Goal: Task Accomplishment & Management: Use online tool/utility

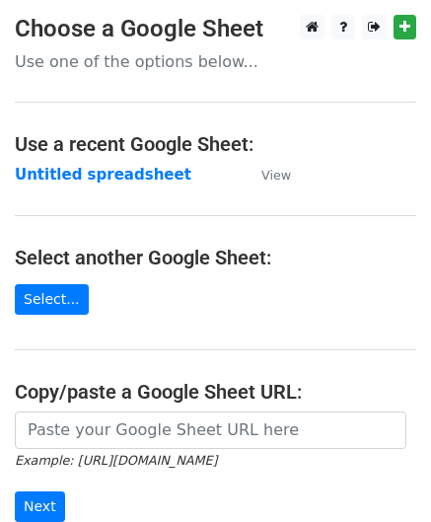
scroll to position [197, 0]
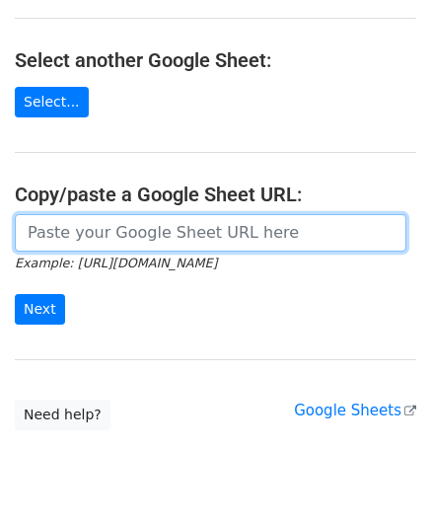
click at [45, 241] on input "url" at bounding box center [211, 232] width 392 height 37
paste input "[URL][DOMAIN_NAME]"
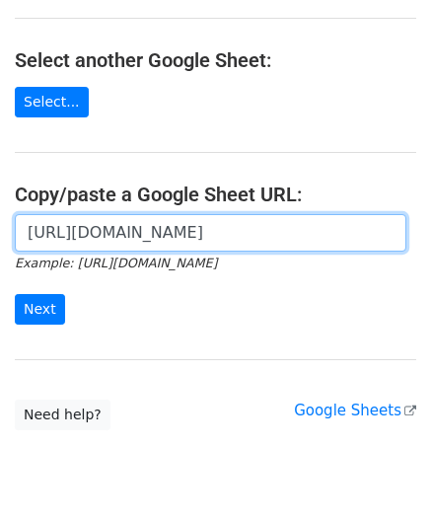
scroll to position [0, 433]
type input "[URL][DOMAIN_NAME]"
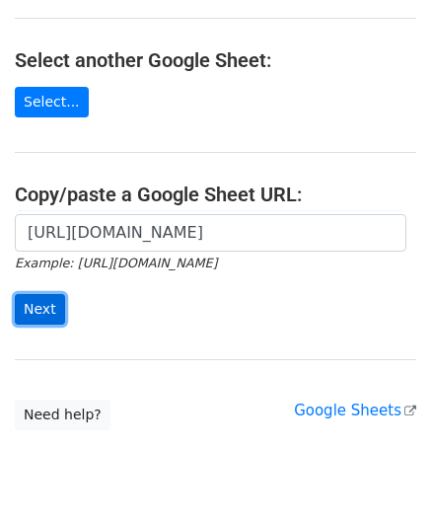
click at [46, 306] on input "Next" at bounding box center [40, 309] width 50 height 31
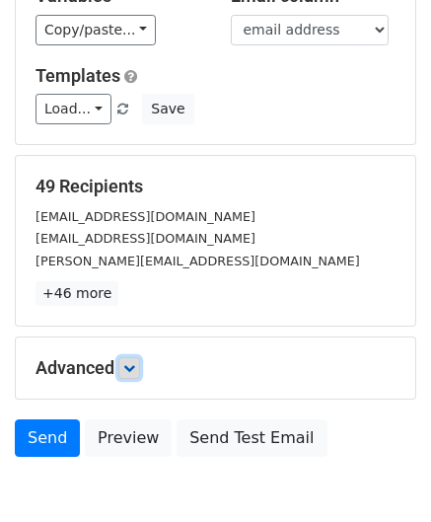
click at [140, 365] on link at bounding box center [129, 368] width 22 height 22
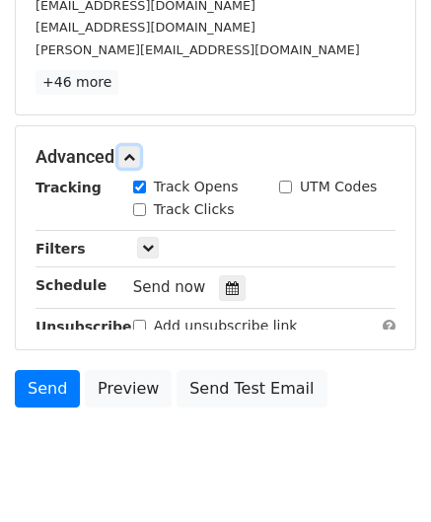
scroll to position [400, 0]
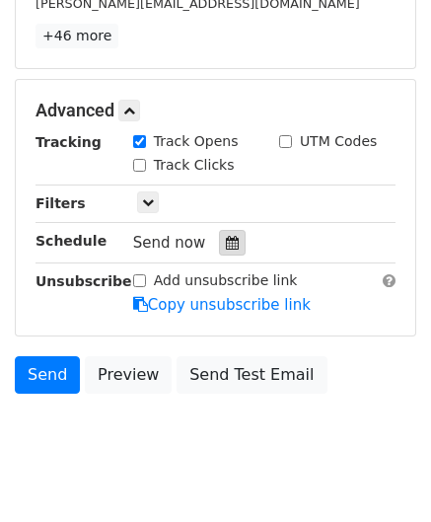
click at [226, 239] on icon at bounding box center [232, 243] width 13 height 14
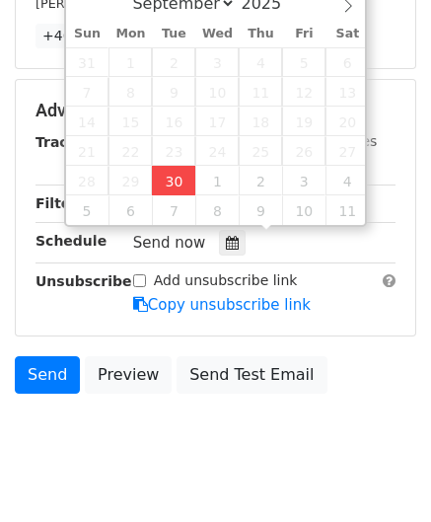
type input "2025-09-30 14:18"
type input "02"
type input "18"
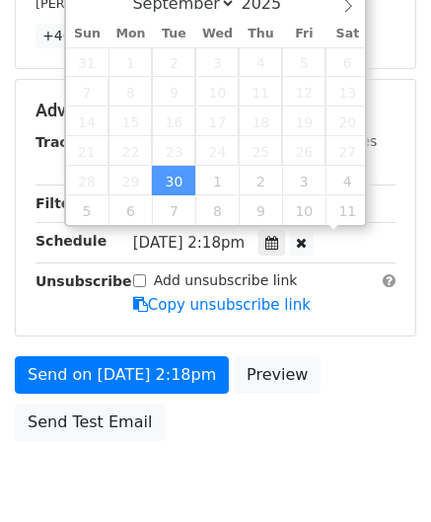
scroll to position [0, 0]
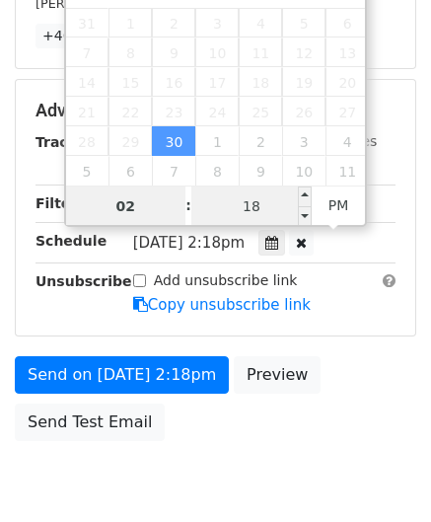
paste input "4"
type input "4"
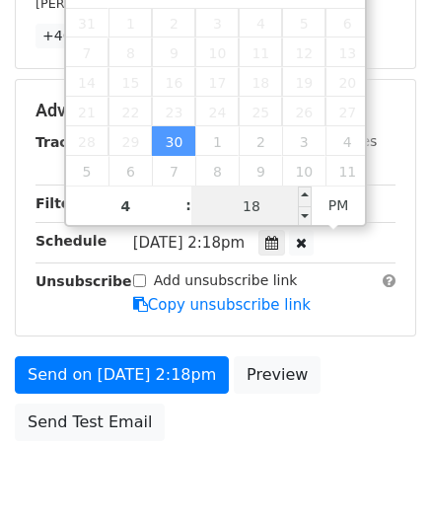
type input "2025-09-30 16:18"
type input "04"
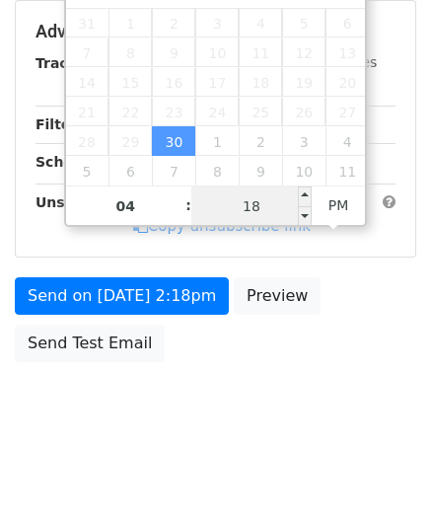
click at [271, 210] on input "18" at bounding box center [251, 205] width 120 height 39
type input "00"
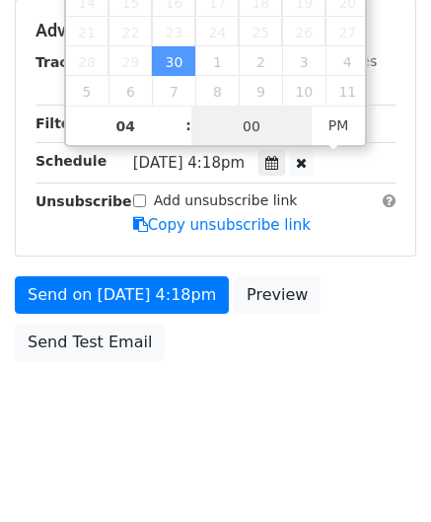
scroll to position [479, 0]
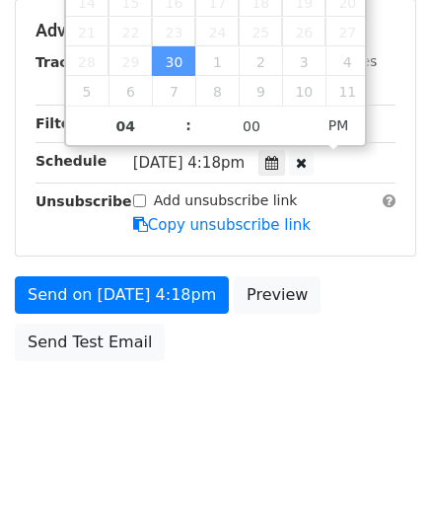
type input "2025-09-30 16:00"
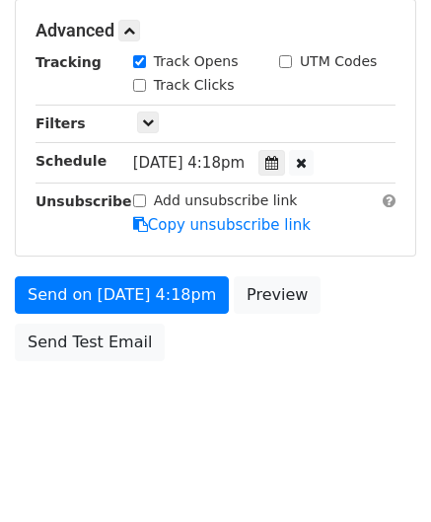
click at [364, 358] on div "Send on Sep 30 at 4:18pm Preview Send Test Email" at bounding box center [215, 323] width 431 height 95
